Goal: Transaction & Acquisition: Purchase product/service

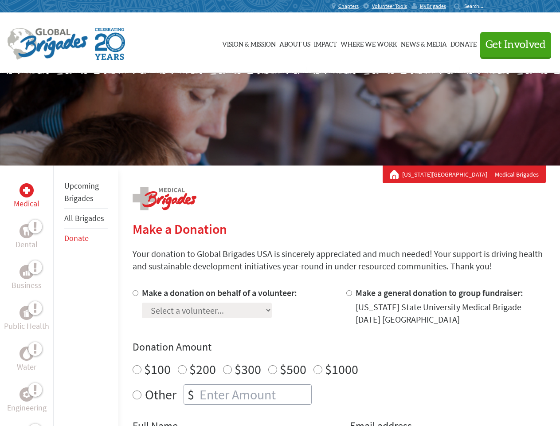
click at [489, 6] on div "Search for:" at bounding box center [471, 6] width 35 height 7
click at [511, 44] on span "Get Involved" at bounding box center [515, 44] width 60 height 11
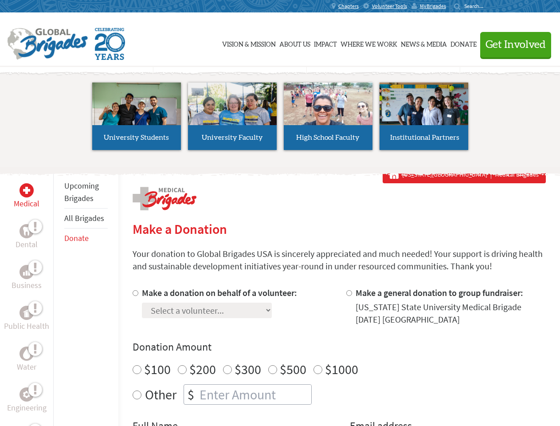
click at [280, 119] on li "High School Faculty" at bounding box center [328, 116] width 96 height 82
click at [59, 295] on div "Upcoming Brigades All Brigades Donate" at bounding box center [85, 378] width 65 height 426
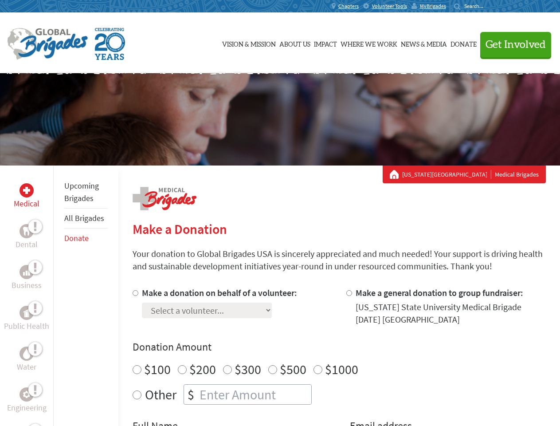
click at [339, 356] on div "Donation Amount $100 $200 $300 $500 $1000 Other $" at bounding box center [339, 372] width 413 height 65
click at [134, 293] on input "Make a donation on behalf of a volunteer:" at bounding box center [136, 293] width 6 height 6
radio input "true"
click at [348, 293] on input "Make a general donation to group fundraiser:" at bounding box center [349, 293] width 6 height 6
radio input "true"
